Goal: Task Accomplishment & Management: Manage account settings

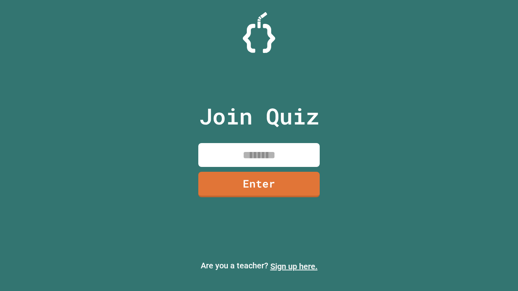
click at [294, 267] on link "Sign up here." at bounding box center [293, 267] width 47 height 10
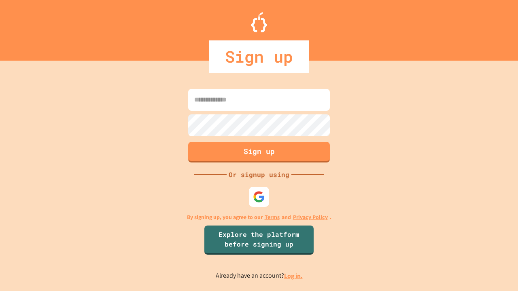
click at [294, 276] on link "Log in." at bounding box center [293, 276] width 19 height 8
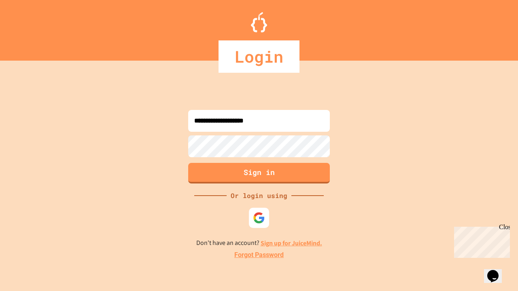
type input "**********"
